Goal: Task Accomplishment & Management: Manage account settings

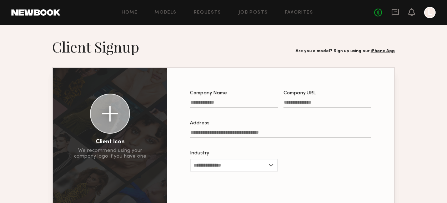
click at [431, 10] on div at bounding box center [429, 12] width 11 height 11
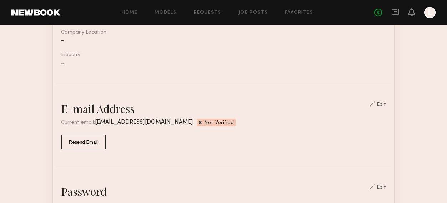
scroll to position [133, 0]
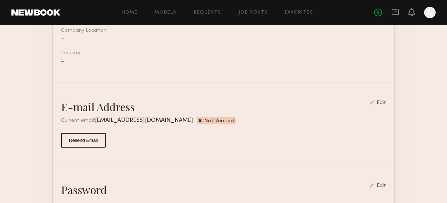
click at [383, 104] on div "Edit" at bounding box center [381, 102] width 9 height 5
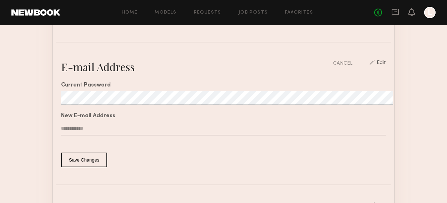
scroll to position [178, 0]
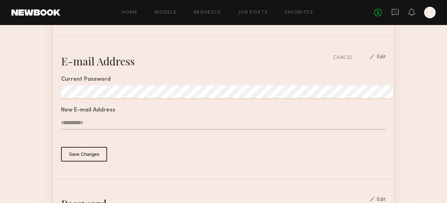
click at [337, 56] on div "E-mail Address CANCEL Edit" at bounding box center [223, 61] width 325 height 14
click at [349, 56] on div "CANCEL" at bounding box center [342, 58] width 19 height 8
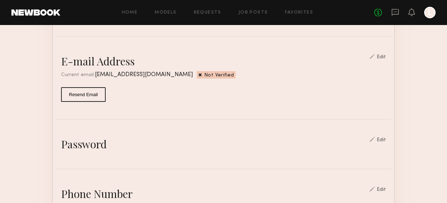
click at [204, 74] on span "Not Verified" at bounding box center [219, 76] width 30 height 6
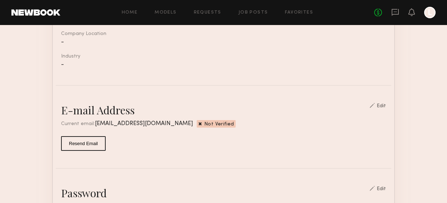
scroll to position [125, 0]
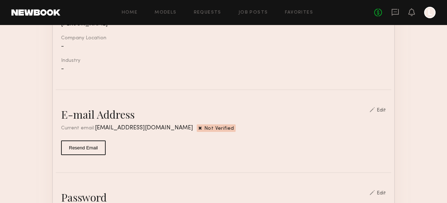
click at [384, 107] on div "Edit" at bounding box center [378, 110] width 16 height 6
click at [374, 107] on div at bounding box center [372, 109] width 5 height 5
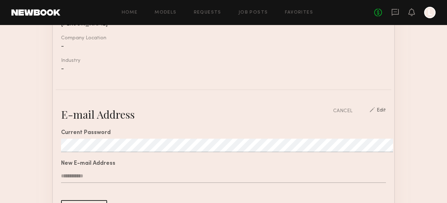
click at [83, 170] on input "text" at bounding box center [223, 176] width 325 height 14
click at [197, 113] on div "E-mail Address CANCEL Edit" at bounding box center [223, 114] width 325 height 14
click at [61, 200] on button "Save Changes" at bounding box center [84, 207] width 46 height 15
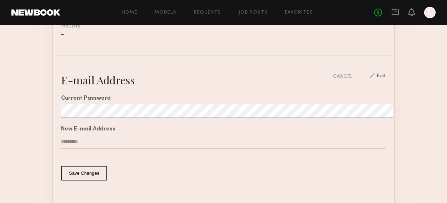
scroll to position [165, 0]
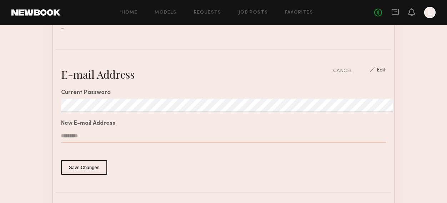
click at [84, 133] on input "*********" at bounding box center [223, 136] width 325 height 14
click at [87, 136] on input "*********" at bounding box center [223, 136] width 325 height 14
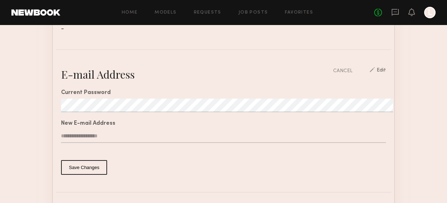
type input "**********"
click at [69, 167] on button "Save Changes" at bounding box center [84, 167] width 46 height 15
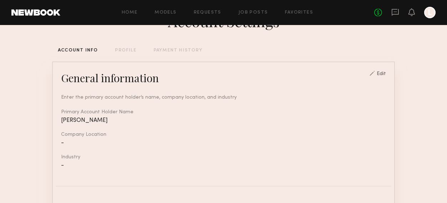
scroll to position [0, 0]
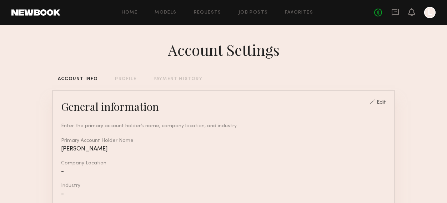
click at [436, 15] on header "Home Models Requests Job Posts Favorites Sign Out No fees up to $5,000 L" at bounding box center [223, 12] width 447 height 25
click at [431, 13] on div at bounding box center [429, 12] width 11 height 11
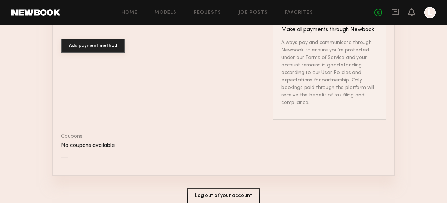
scroll to position [488, 0]
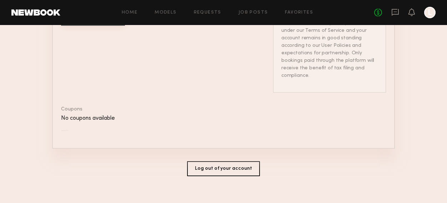
click at [225, 166] on button "Log out of your account" at bounding box center [223, 168] width 73 height 15
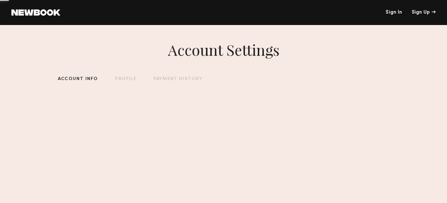
scroll to position [0, 0]
